Goal: Task Accomplishment & Management: Manage account settings

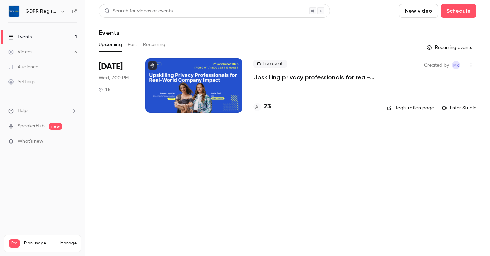
click at [187, 77] on div at bounding box center [193, 85] width 97 height 54
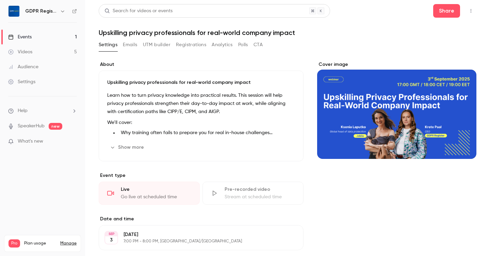
click at [188, 45] on button "Registrations" at bounding box center [191, 44] width 30 height 11
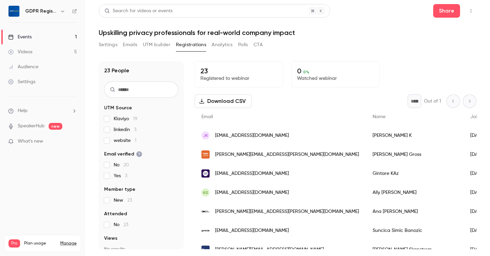
click at [154, 45] on button "UTM builder" at bounding box center [157, 44] width 28 height 11
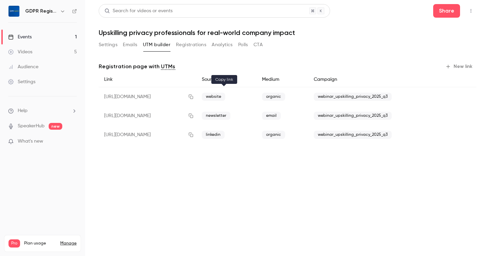
click at [193, 99] on icon "button" at bounding box center [191, 97] width 4 height 4
click at [110, 47] on button "Settings" at bounding box center [108, 44] width 19 height 11
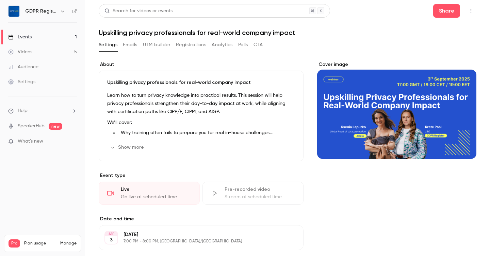
click at [126, 149] on button "Show more" at bounding box center [127, 147] width 41 height 11
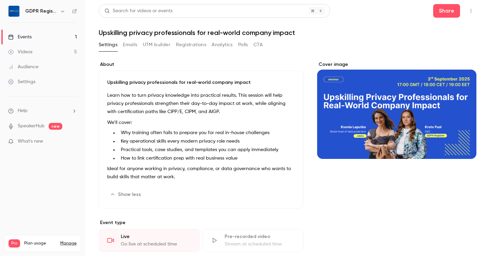
click at [143, 149] on li "Practical tools, case studies, and templates you can apply immediately" at bounding box center [206, 150] width 177 height 7
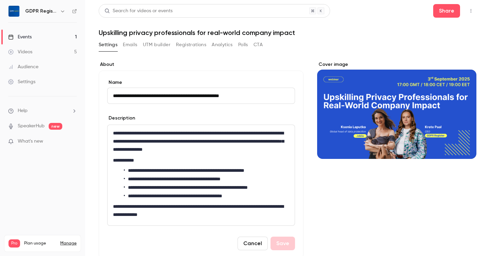
click at [143, 149] on p "**********" at bounding box center [201, 141] width 176 height 24
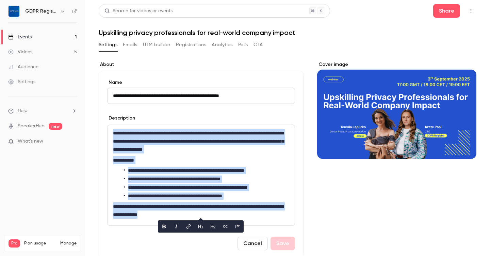
copy div "**********"
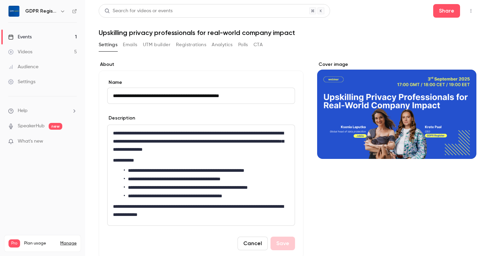
click at [158, 43] on button "UTM builder" at bounding box center [157, 44] width 28 height 11
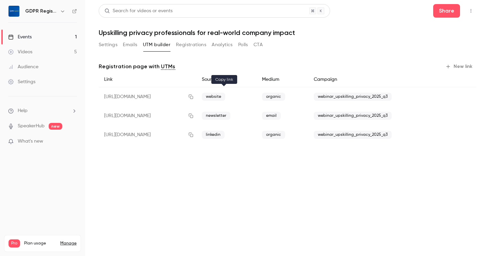
click at [194, 96] on icon "button" at bounding box center [190, 97] width 5 height 5
click at [108, 42] on button "Settings" at bounding box center [108, 44] width 19 height 11
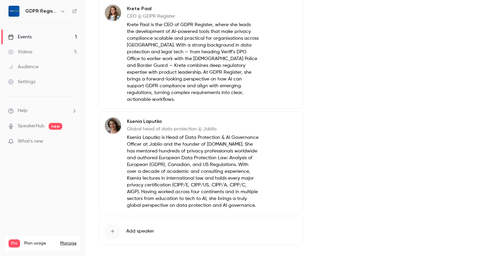
scroll to position [273, 0]
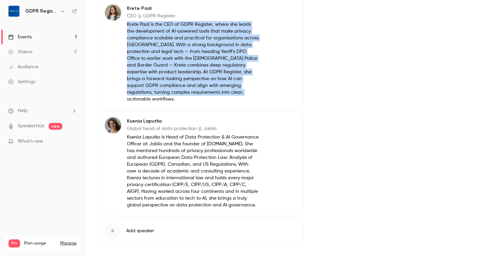
drag, startPoint x: 126, startPoint y: 24, endPoint x: 195, endPoint y: 91, distance: 96.7
click at [195, 91] on div "Krete Paal CEO @ GDPR Register Krete Paal is the CEO of GDPR Register, where sh…" at bounding box center [181, 53] width 155 height 99
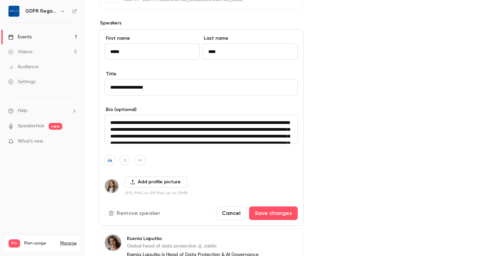
scroll to position [258, 0]
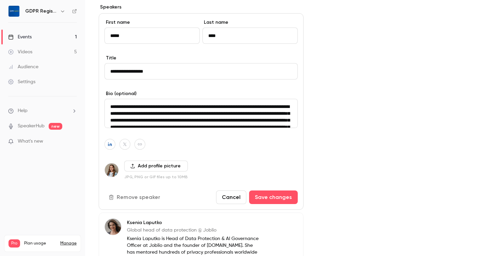
click at [152, 100] on textarea "**********" at bounding box center [200, 113] width 193 height 29
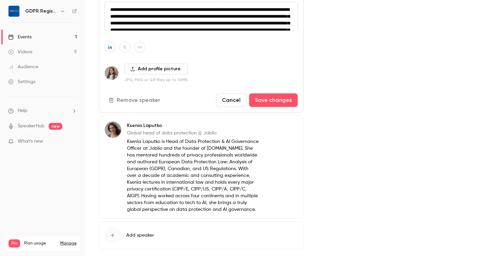
scroll to position [390, 0]
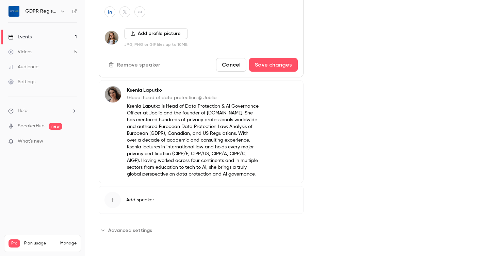
click at [183, 133] on p "Ksenia Laputko is Head of Data Protection & AI Governance Officer at Joblio and…" at bounding box center [193, 140] width 132 height 75
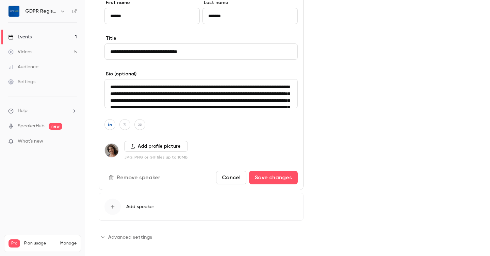
click at [168, 92] on textarea "**********" at bounding box center [200, 93] width 193 height 29
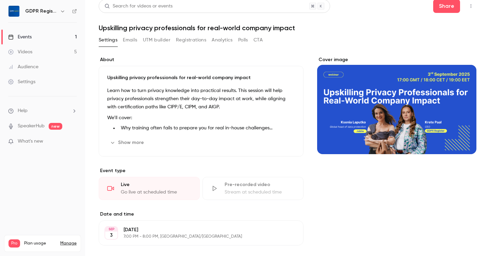
scroll to position [0, 0]
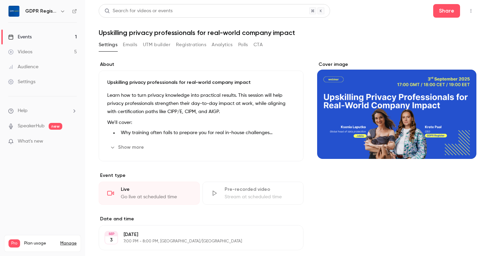
click at [150, 44] on button "UTM builder" at bounding box center [157, 44] width 28 height 11
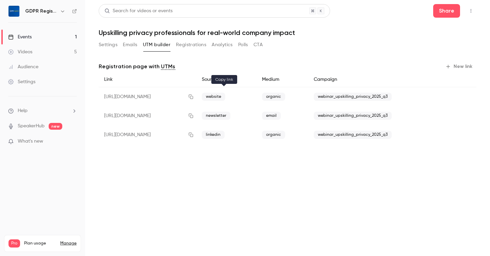
click at [194, 96] on icon "button" at bounding box center [190, 97] width 5 height 5
